Goal: Task Accomplishment & Management: Complete application form

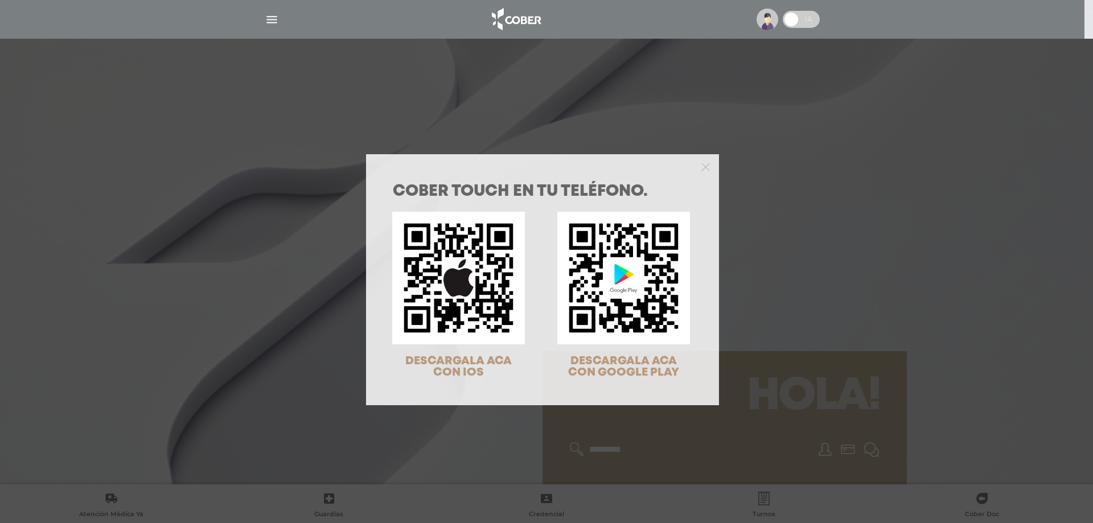
click at [706, 163] on div at bounding box center [542, 165] width 353 height 23
click at [703, 167] on icon "Close" at bounding box center [706, 167] width 9 height 9
click at [802, 150] on body "Cober Touch - Desktop Mobile inicio" at bounding box center [546, 261] width 1093 height 523
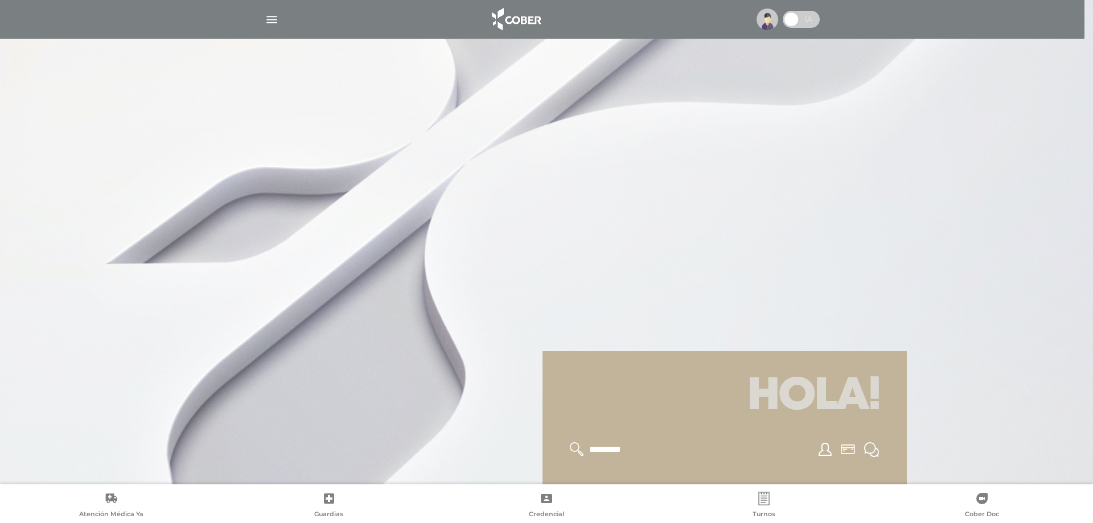
click at [801, 150] on div at bounding box center [546, 300] width 1093 height 523
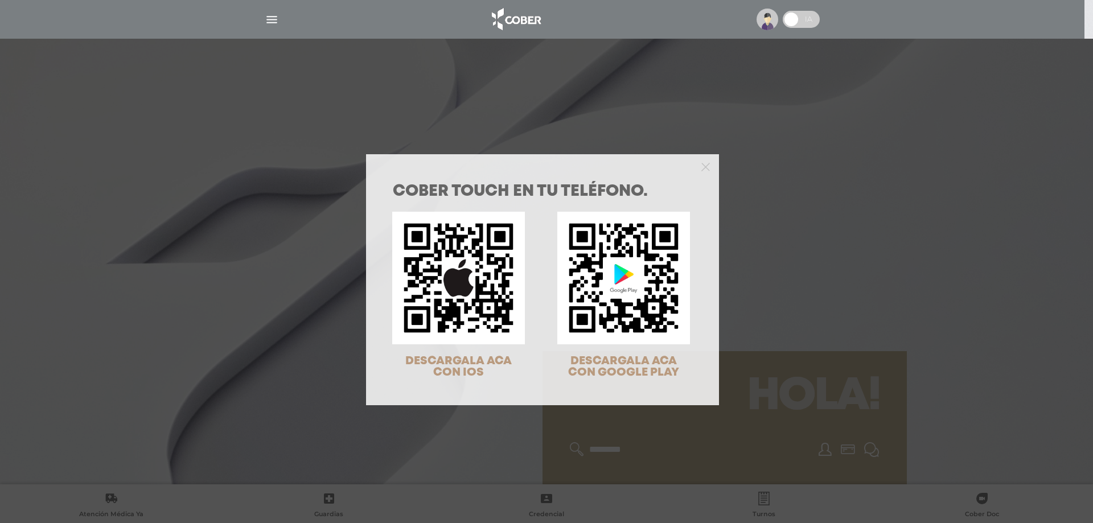
click at [762, 23] on div "COBER TOUCH en tu teléfono. DESCARGALA ACA CON IOS DESCARGALA ACA CON GOOGLE PL…" at bounding box center [546, 261] width 1093 height 523
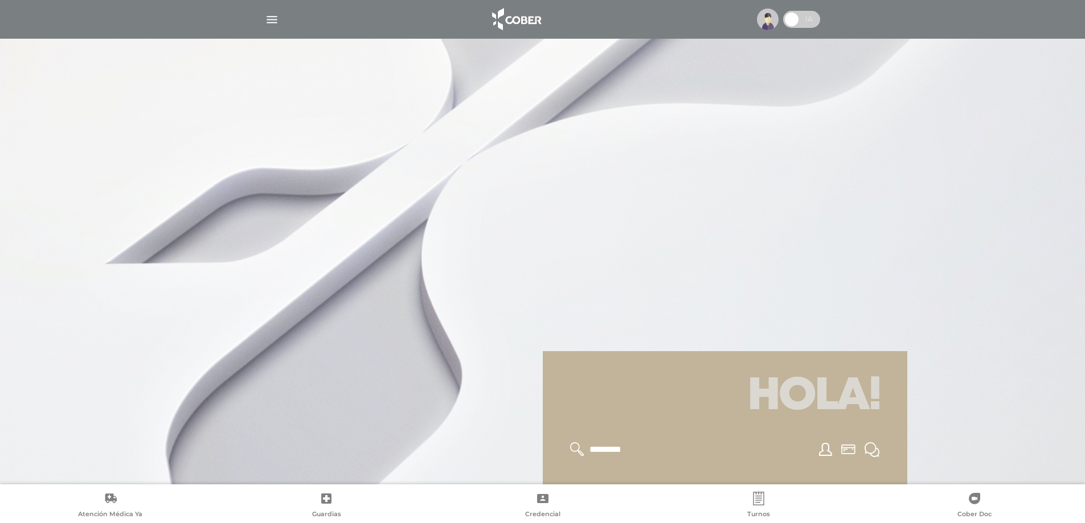
click at [766, 21] on img at bounding box center [768, 20] width 22 height 22
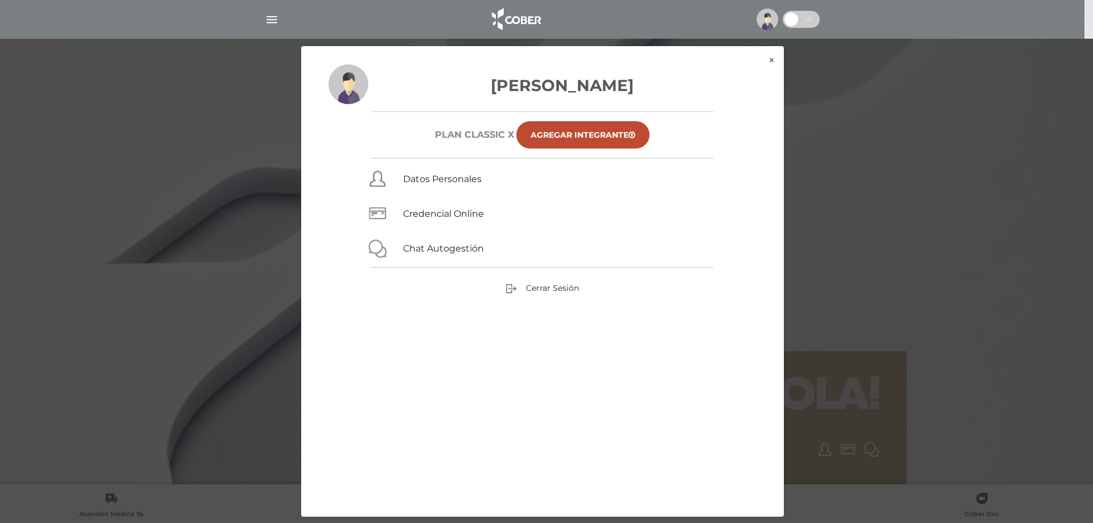
click at [851, 178] on div "× × Matias Barrientos Plan CLASSIC X Agregar Integrante Datos Personales Creden…" at bounding box center [546, 282] width 1039 height 472
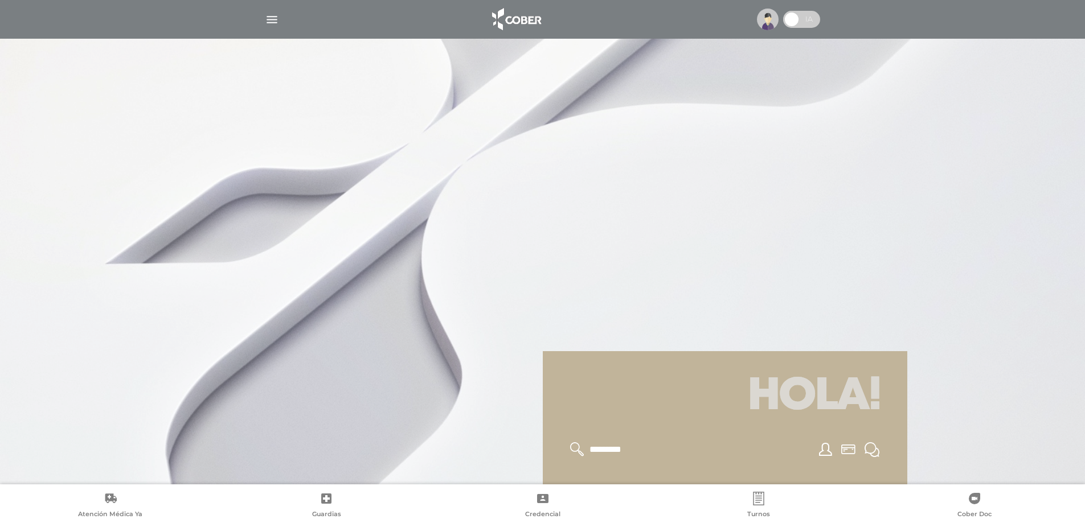
click at [265, 23] on img "button" at bounding box center [272, 20] width 14 height 14
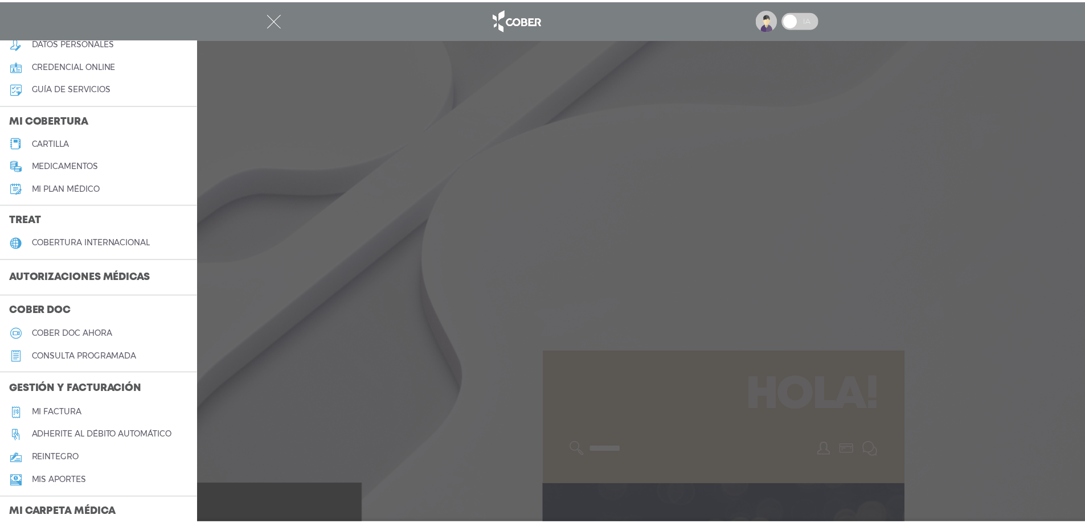
scroll to position [342, 0]
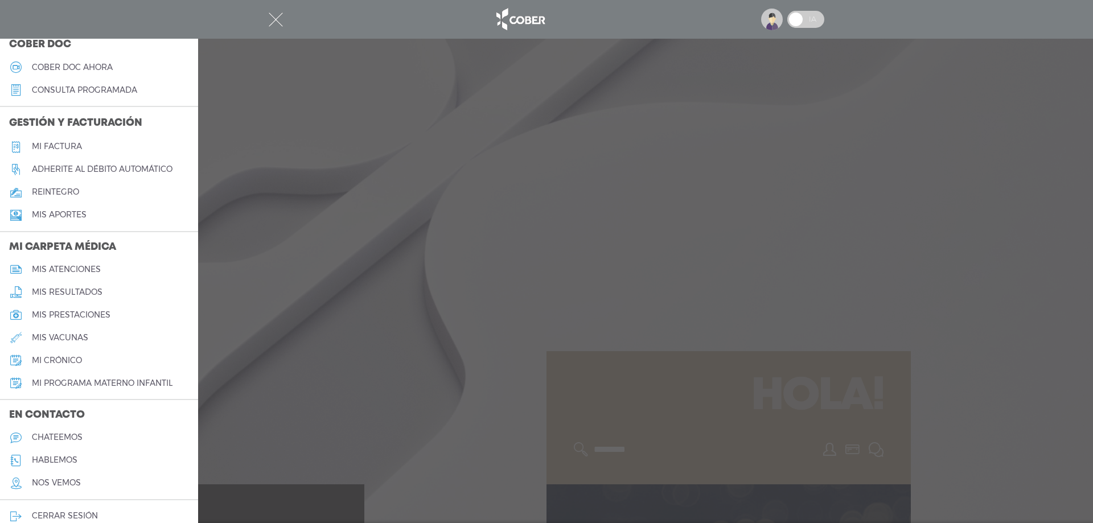
click at [97, 167] on h5 "Adherite al débito automático" at bounding box center [102, 170] width 141 height 10
